Goal: Task Accomplishment & Management: Use online tool/utility

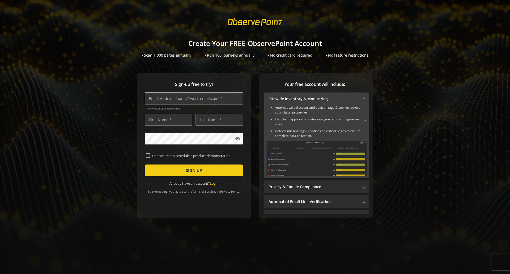
click at [231, 98] on input "text" at bounding box center [194, 98] width 98 height 12
type input "[PERSON_NAME][EMAIL_ADDRESS][PERSON_NAME][DOMAIN_NAME][PERSON_NAME]"
type input "[PERSON_NAME]"
click at [187, 99] on input "[PERSON_NAME][EMAIL_ADDRESS][PERSON_NAME][DOMAIN_NAME][PERSON_NAME]" at bounding box center [194, 98] width 98 height 12
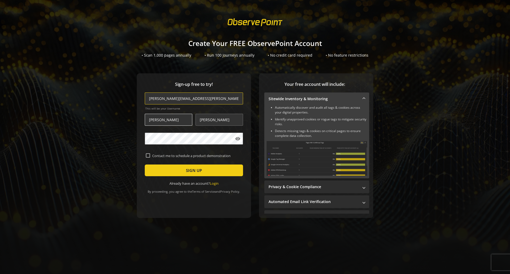
type input "[PERSON_NAME][EMAIL_ADDRESS][PERSON_NAME][PERSON_NAME][DOMAIN_NAME]"
click at [166, 120] on input "[PERSON_NAME]" at bounding box center [169, 120] width 48 height 12
click at [108, 150] on div "Sign-up free to try! [PERSON_NAME][EMAIL_ADDRESS][PERSON_NAME][PERSON_NAME][DOM…" at bounding box center [254, 156] width 497 height 166
click at [86, 133] on div "Sign-up free to try! [PERSON_NAME][EMAIL_ADDRESS][PERSON_NAME][PERSON_NAME][DOM…" at bounding box center [254, 156] width 497 height 166
click at [146, 153] on input "Contact me to schedule a product demonstration" at bounding box center [148, 155] width 4 height 4
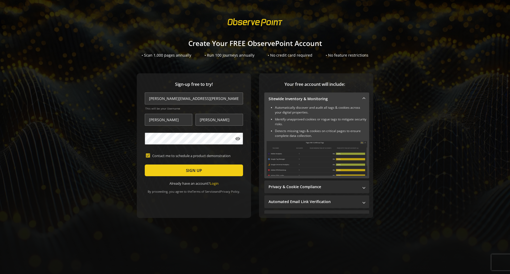
checkbox input "true"
click at [165, 168] on span "submit" at bounding box center [194, 170] width 98 height 13
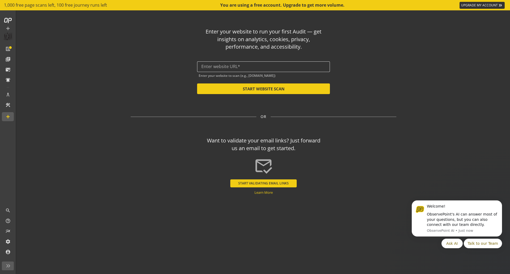
click at [258, 66] on input "text" at bounding box center [263, 66] width 124 height 5
click at [259, 71] on div at bounding box center [263, 66] width 124 height 11
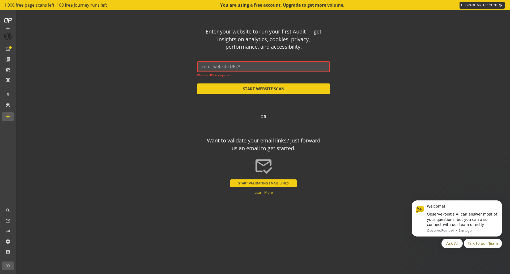
click at [255, 66] on input "text" at bounding box center [263, 66] width 124 height 5
paste input "[URL][DOMAIN_NAME]"
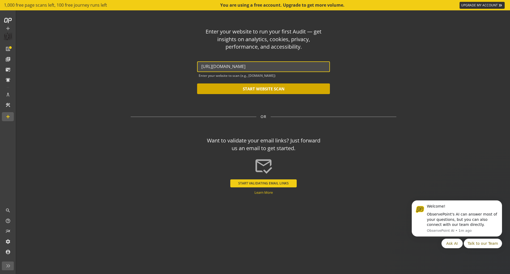
type input "[URL][DOMAIN_NAME]"
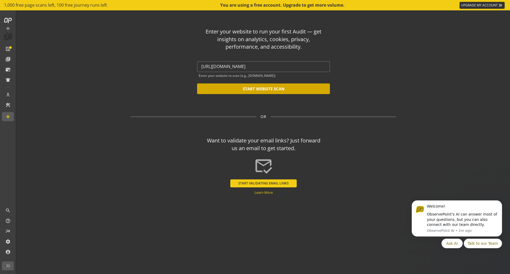
drag, startPoint x: 265, startPoint y: 87, endPoint x: 262, endPoint y: 86, distance: 3.5
click at [265, 86] on button "START WEBSITE SCAN" at bounding box center [263, 88] width 133 height 11
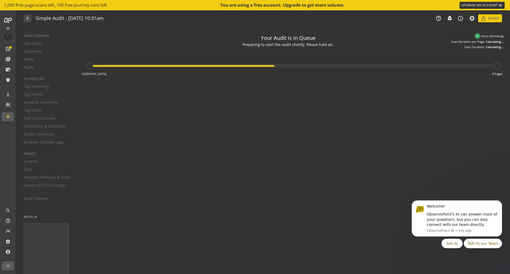
type textarea "Notes can include: -a description of what this audit is validating -changes in …"
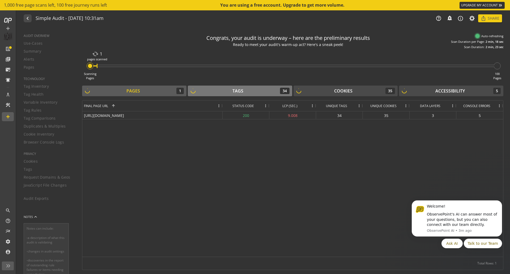
click at [230, 88] on div "Tags 34" at bounding box center [240, 91] width 99 height 6
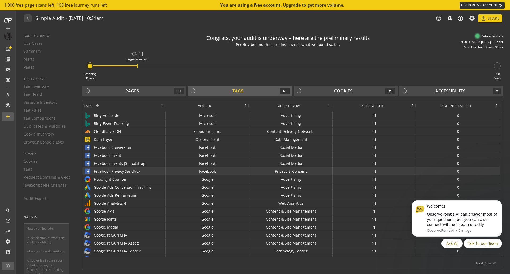
click at [250, 173] on div "Privacy & Consent" at bounding box center [290, 171] width 83 height 8
